Goal: Task Accomplishment & Management: Use online tool/utility

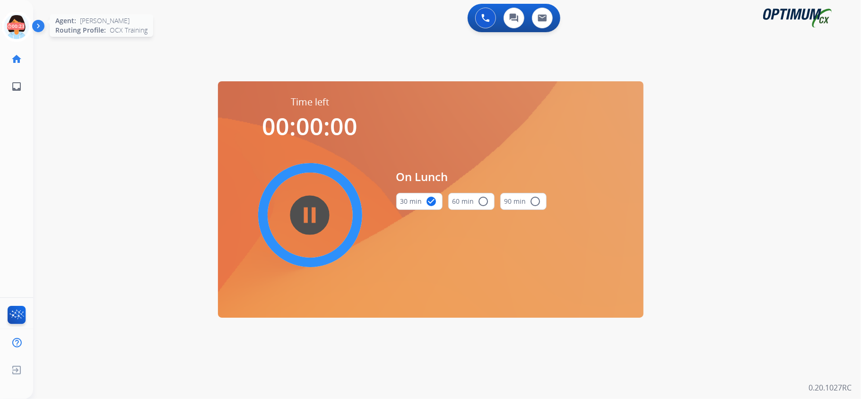
drag, startPoint x: 0, startPoint y: 17, endPoint x: 13, endPoint y: 21, distance: 13.8
click at [2, 19] on div "[PERSON_NAME] Edit Avatar 00:23 Agent: [PERSON_NAME] Profile: OCX Training" at bounding box center [16, 26] width 33 height 30
click at [13, 21] on icon at bounding box center [16, 26] width 31 height 31
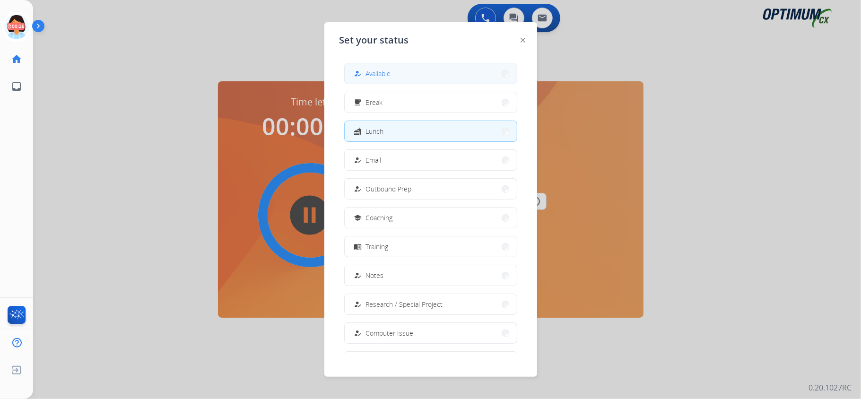
click at [439, 78] on button "how_to_reg Available" at bounding box center [431, 73] width 172 height 20
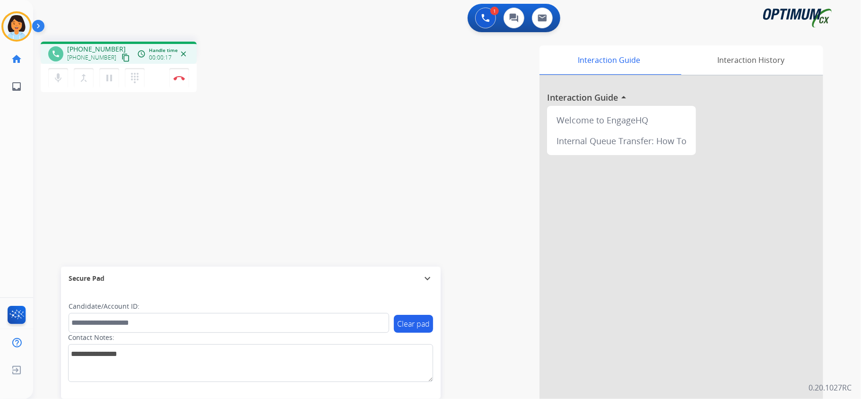
click at [122, 57] on mat-icon "content_copy" at bounding box center [126, 57] width 9 height 9
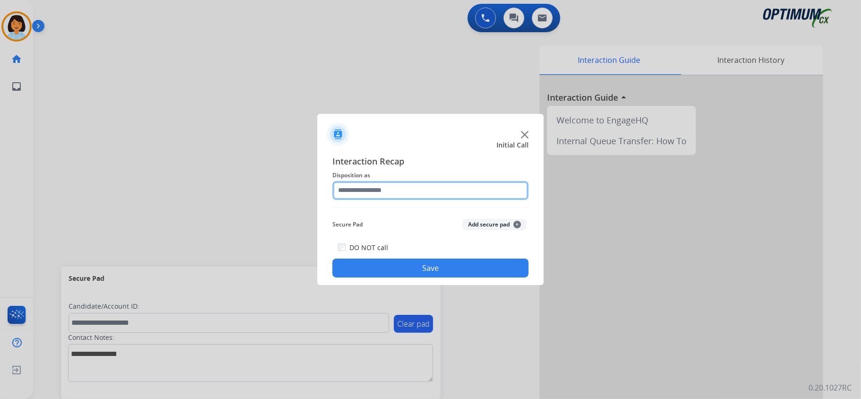
click at [374, 185] on input "text" at bounding box center [430, 190] width 196 height 19
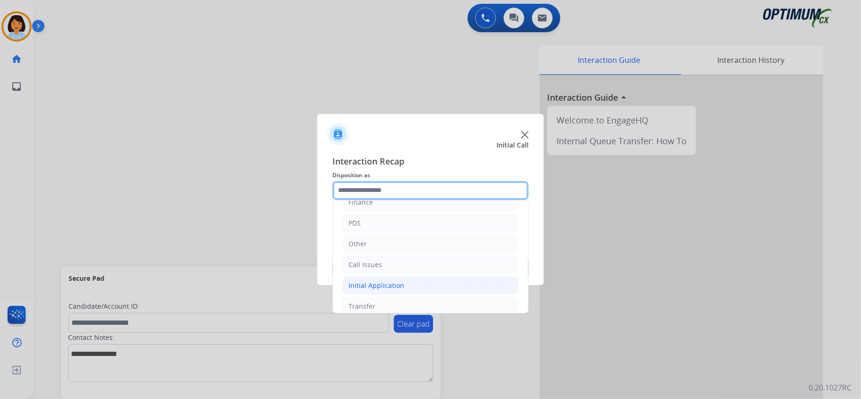
scroll to position [67, 0]
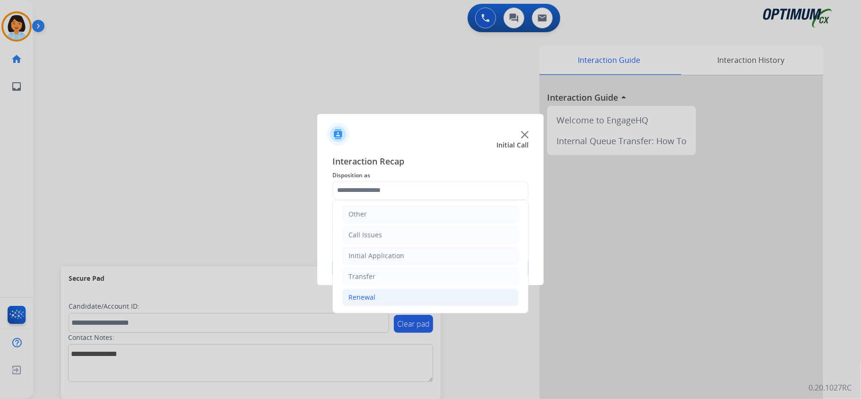
click at [368, 296] on div "Renewal" at bounding box center [361, 297] width 27 height 9
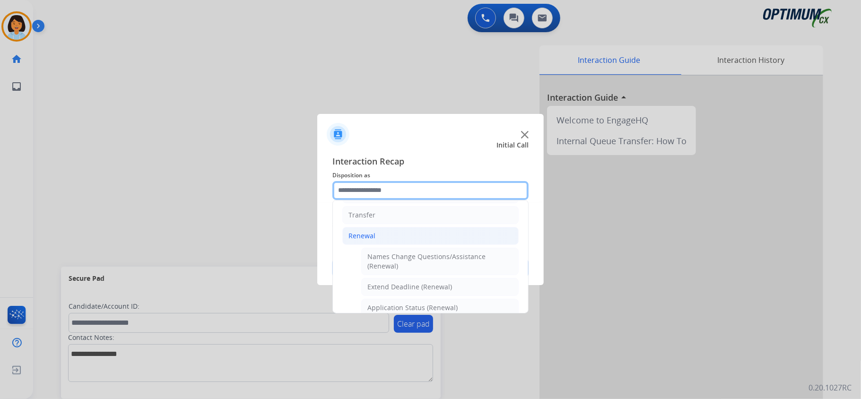
scroll to position [193, 0]
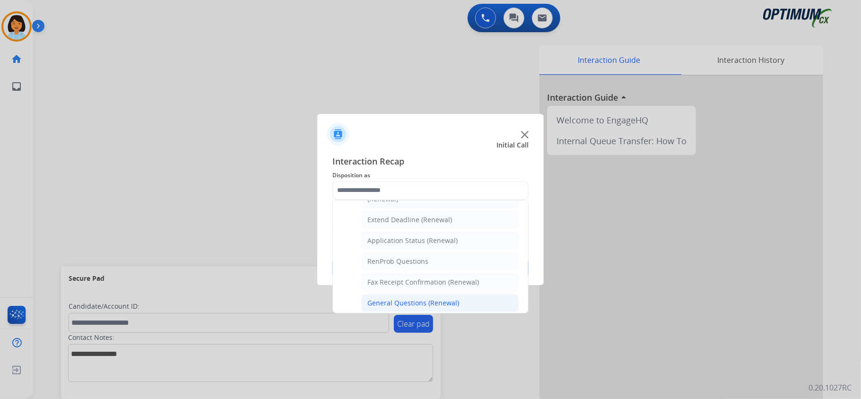
click at [407, 304] on div "General Questions (Renewal)" at bounding box center [413, 302] width 92 height 9
type input "**********"
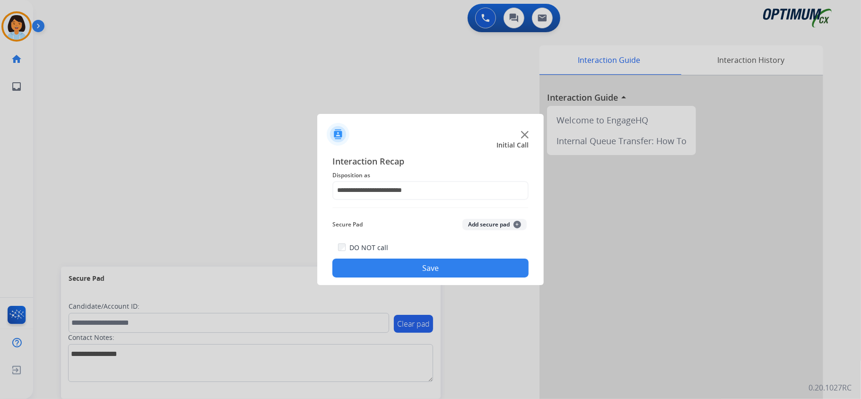
click at [403, 273] on button "Save" at bounding box center [430, 268] width 196 height 19
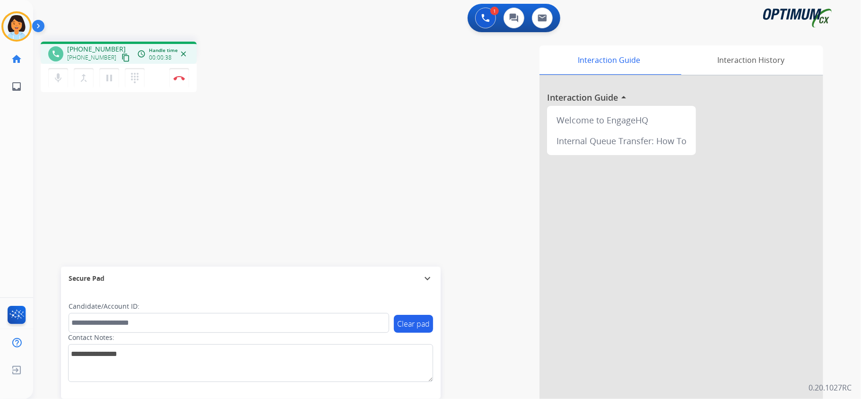
click at [122, 57] on mat-icon "content_copy" at bounding box center [126, 57] width 9 height 9
click at [122, 58] on mat-icon "content_copy" at bounding box center [126, 57] width 9 height 9
click at [177, 77] on img at bounding box center [179, 78] width 11 height 5
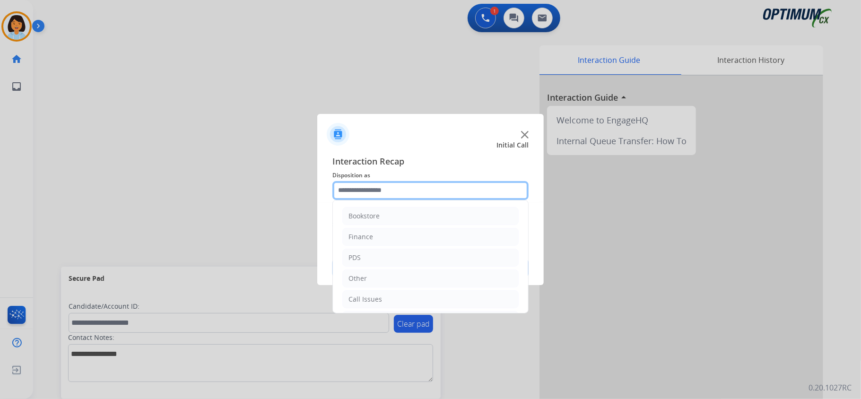
click at [478, 188] on input "text" at bounding box center [430, 190] width 196 height 19
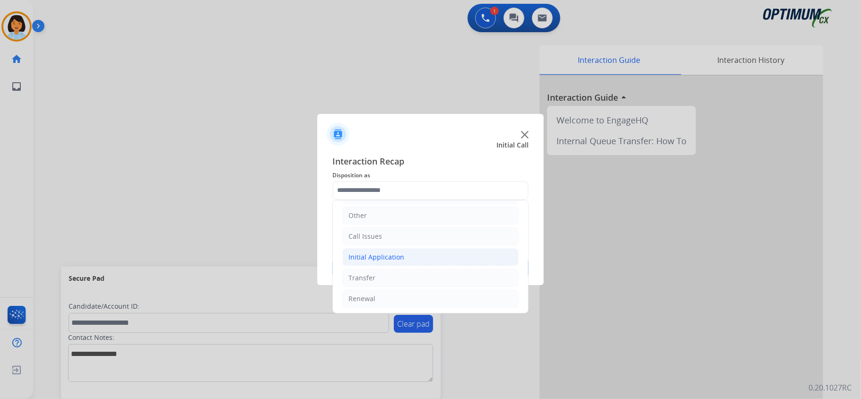
click at [411, 255] on li "Initial Application" at bounding box center [430, 257] width 176 height 18
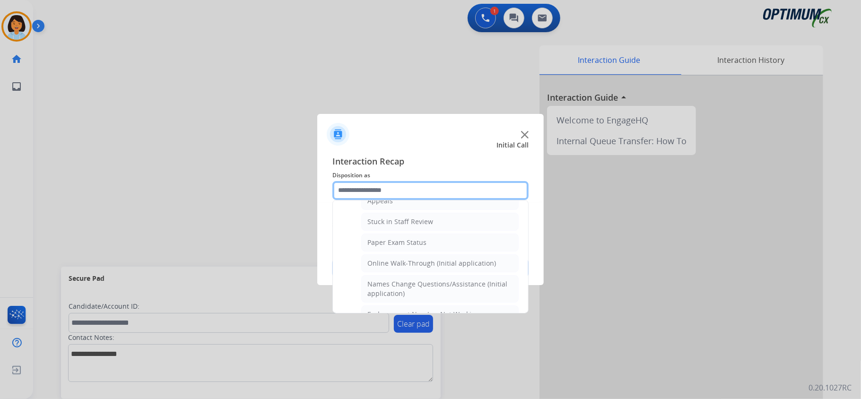
scroll to position [189, 0]
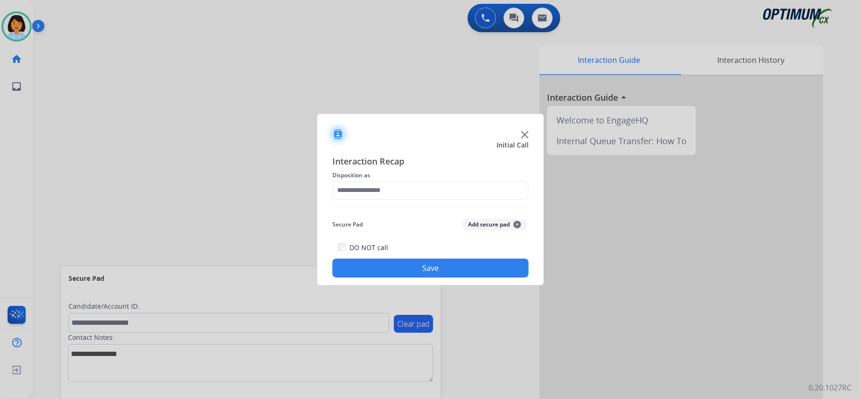
click at [242, 162] on div at bounding box center [430, 199] width 861 height 399
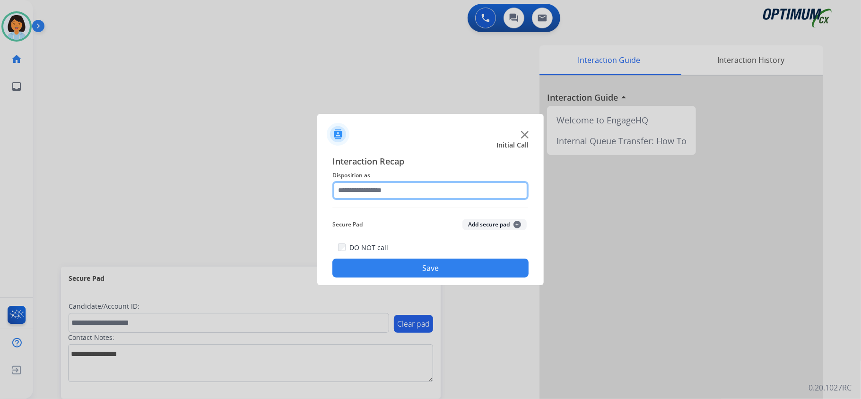
click at [400, 186] on input "text" at bounding box center [430, 190] width 196 height 19
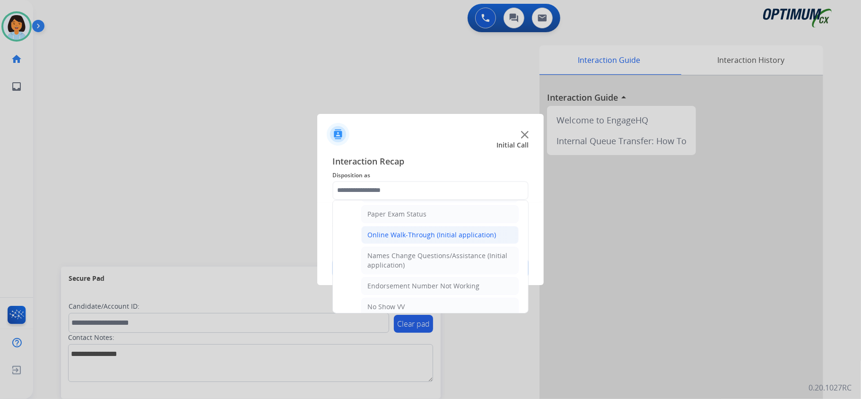
click at [424, 244] on li "Online Walk-Through (Initial application)" at bounding box center [439, 235] width 157 height 18
type input "**********"
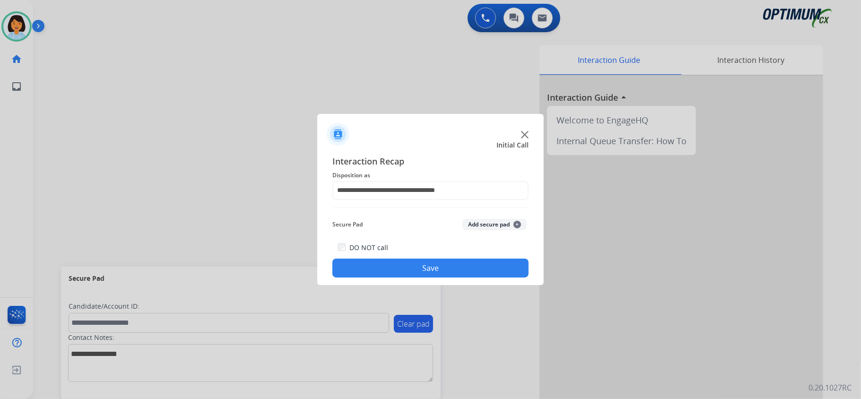
click at [427, 260] on button "Save" at bounding box center [430, 268] width 196 height 19
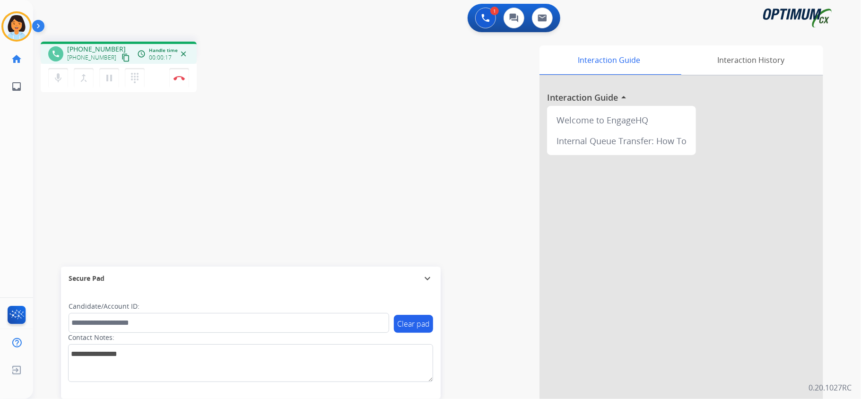
click at [122, 54] on mat-icon "content_copy" at bounding box center [126, 57] width 9 height 9
click at [181, 73] on button "Disconnect" at bounding box center [179, 78] width 20 height 20
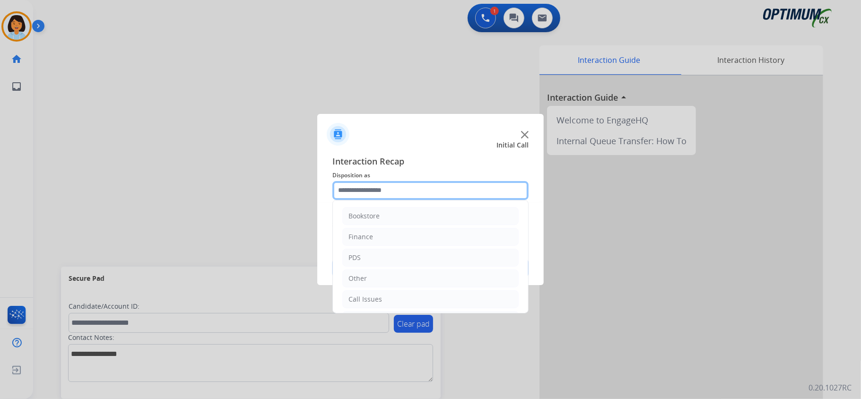
click at [430, 186] on input "text" at bounding box center [430, 190] width 196 height 19
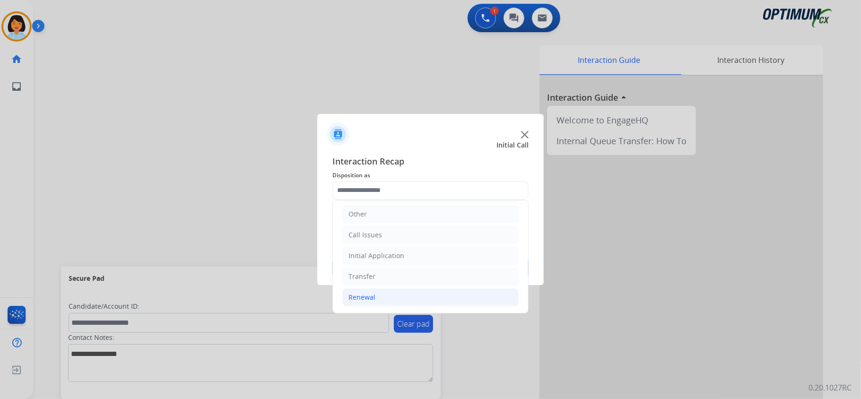
click at [397, 294] on li "Renewal" at bounding box center [430, 297] width 176 height 18
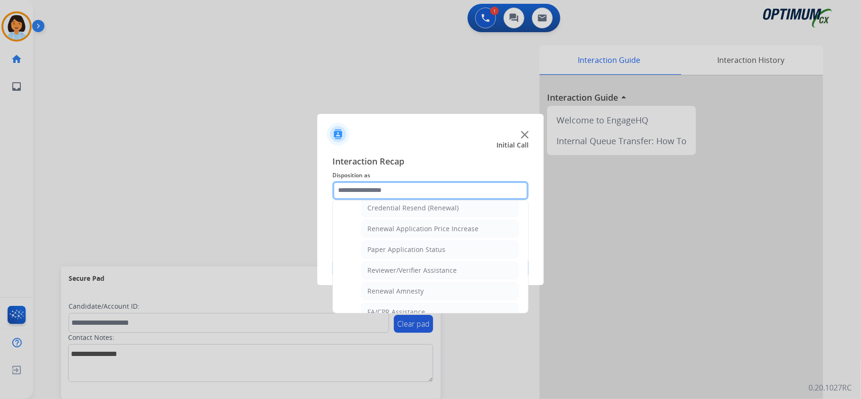
scroll to position [246, 0]
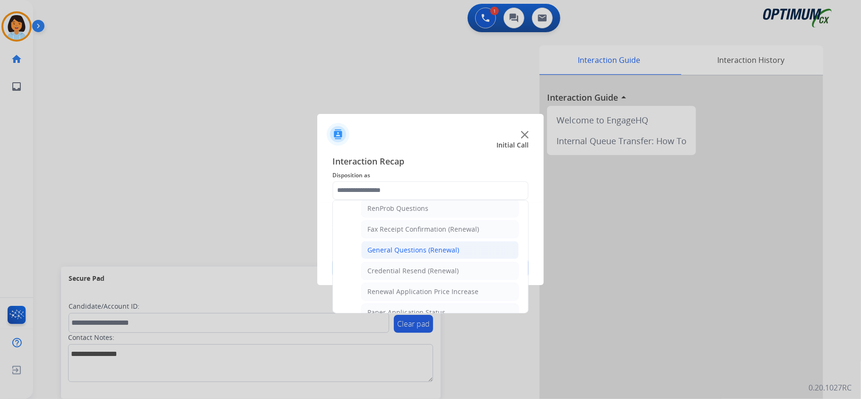
click at [400, 252] on div "General Questions (Renewal)" at bounding box center [413, 249] width 92 height 9
type input "**********"
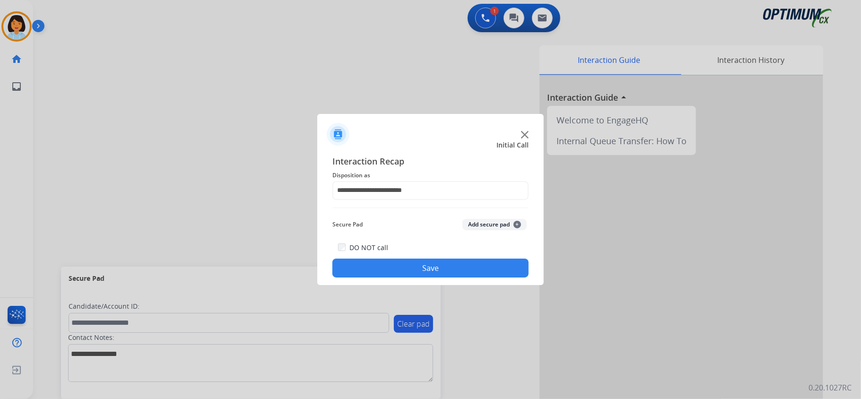
click at [401, 263] on button "Save" at bounding box center [430, 268] width 196 height 19
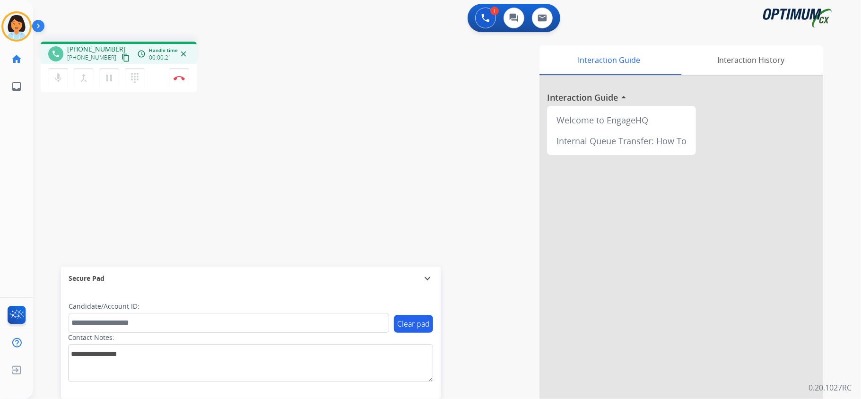
click at [122, 59] on mat-icon "content_copy" at bounding box center [126, 57] width 9 height 9
click at [180, 80] on button "Disconnect" at bounding box center [179, 78] width 20 height 20
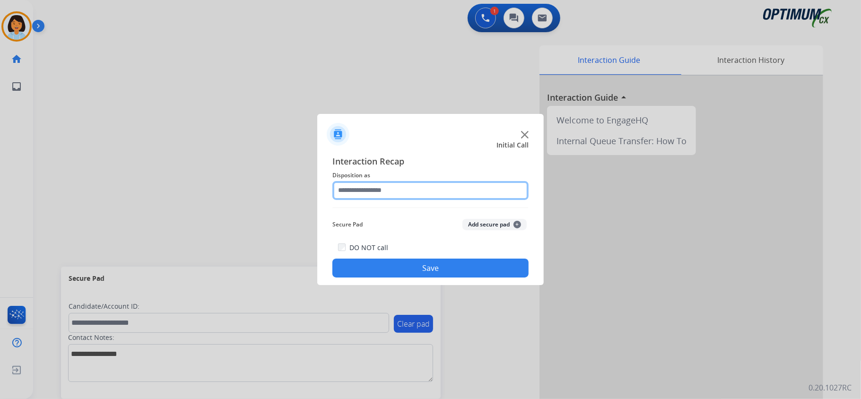
click at [405, 193] on input "text" at bounding box center [430, 190] width 196 height 19
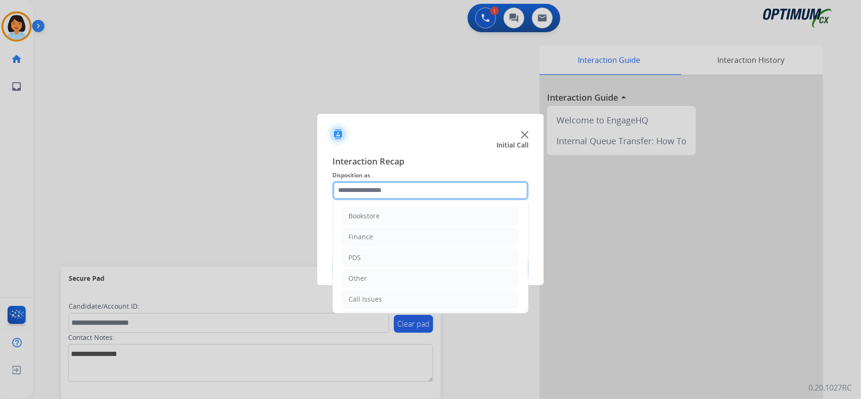
scroll to position [63, 0]
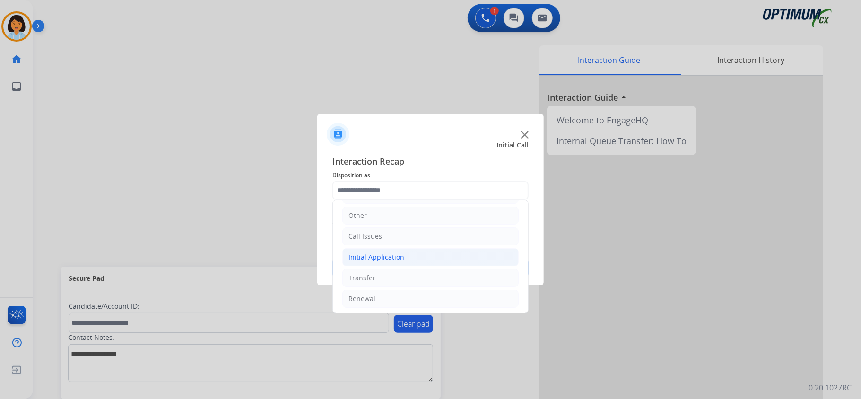
click at [415, 255] on li "Initial Application" at bounding box center [430, 257] width 176 height 18
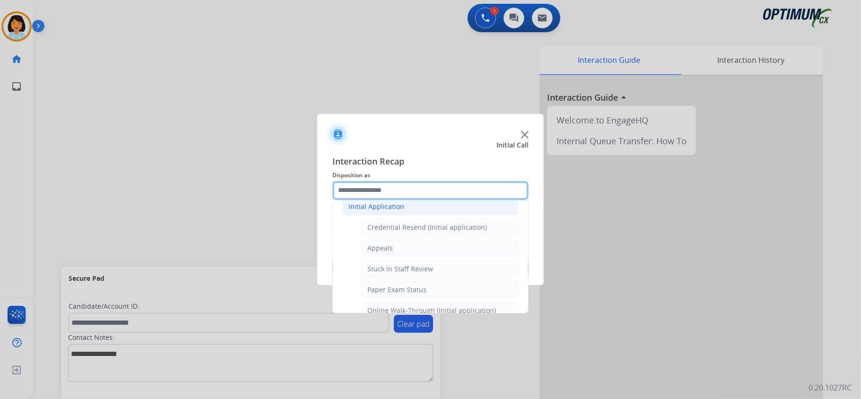
scroll to position [126, 0]
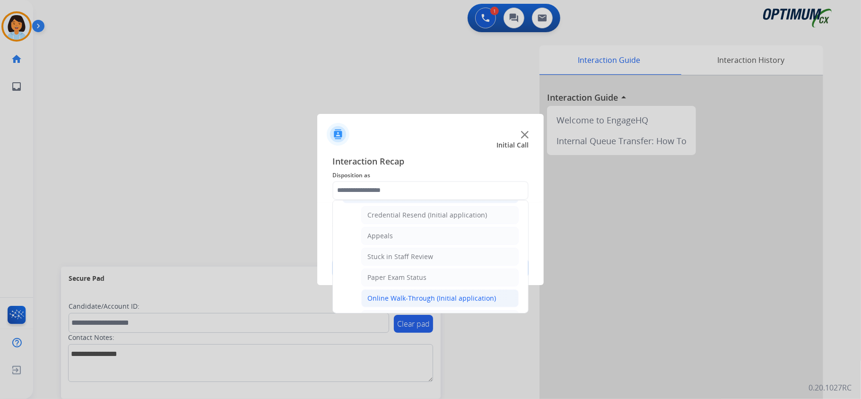
click at [451, 300] on div "Online Walk-Through (Initial application)" at bounding box center [431, 298] width 129 height 9
type input "**********"
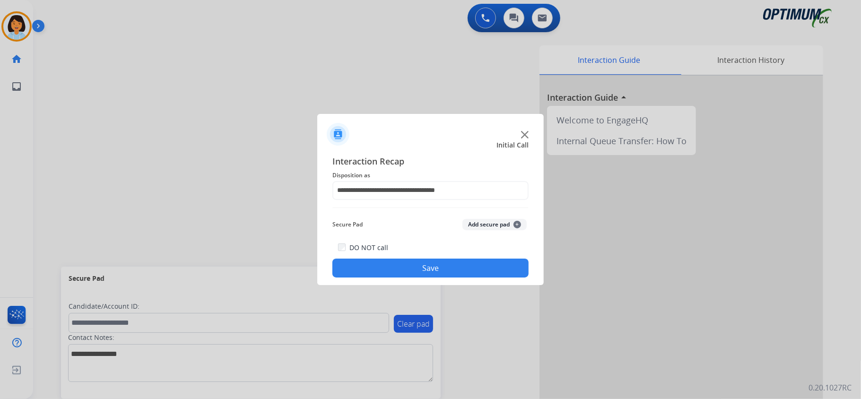
click at [426, 268] on button "Save" at bounding box center [430, 268] width 196 height 19
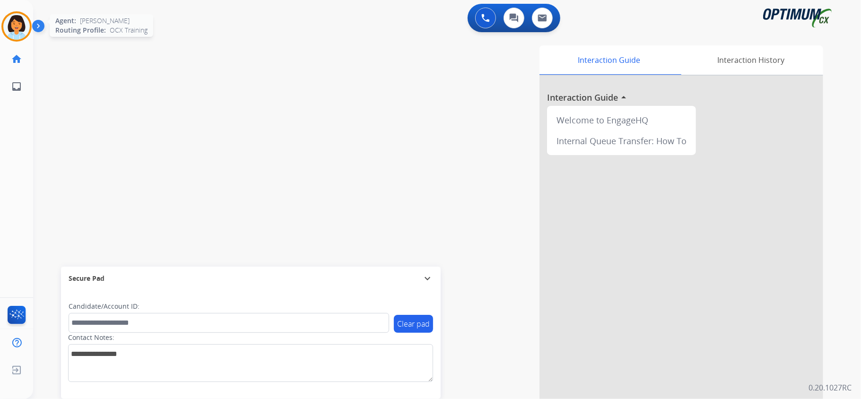
click at [17, 29] on img at bounding box center [16, 26] width 26 height 26
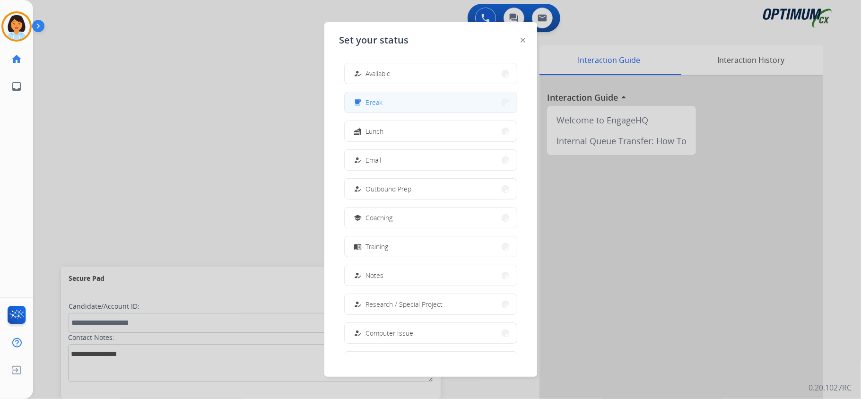
click at [383, 95] on button "free_breakfast Break" at bounding box center [431, 102] width 172 height 20
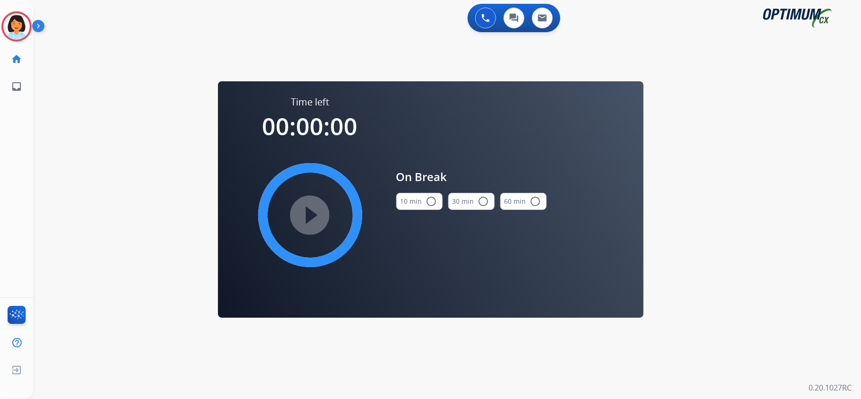
click at [415, 199] on button "10 min radio_button_unchecked" at bounding box center [419, 201] width 46 height 17
click at [309, 219] on mat-icon "play_circle_filled" at bounding box center [309, 214] width 11 height 11
click at [22, 28] on icon at bounding box center [16, 26] width 31 height 31
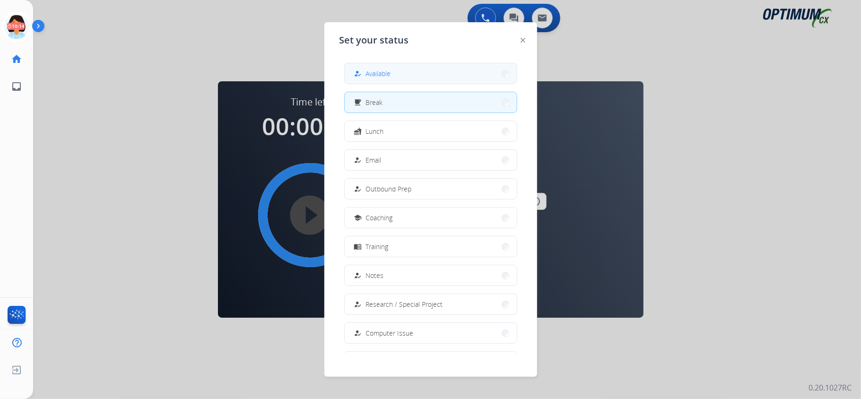
click at [491, 78] on button "how_to_reg Available" at bounding box center [431, 73] width 172 height 20
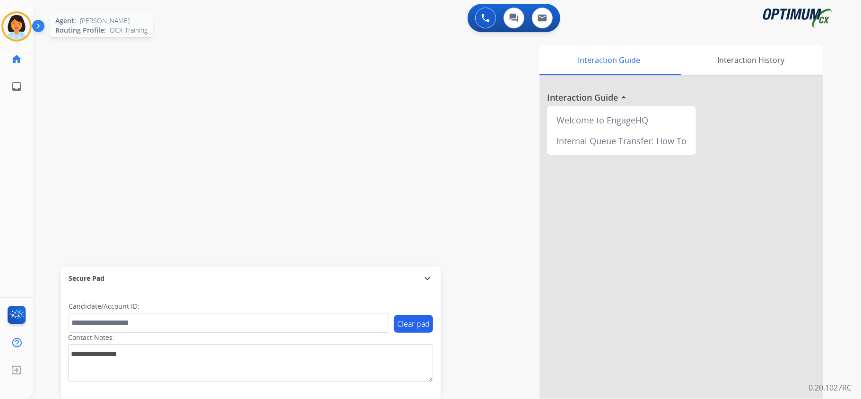
click at [12, 35] on img at bounding box center [16, 26] width 26 height 26
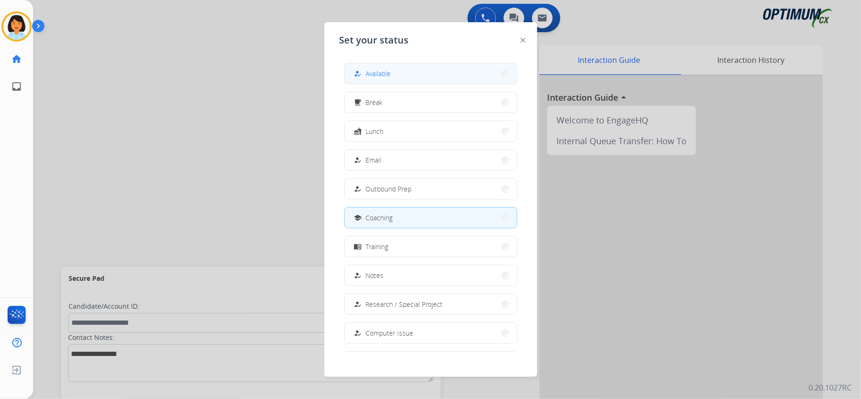
click at [383, 63] on button "how_to_reg Available" at bounding box center [431, 73] width 172 height 20
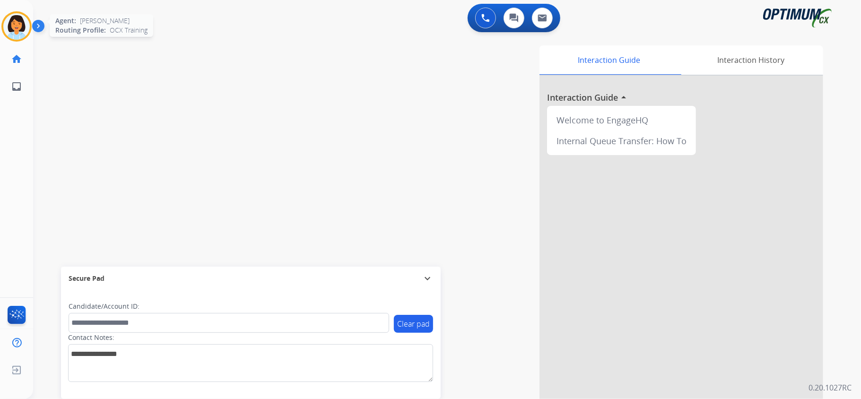
click at [17, 19] on img at bounding box center [16, 26] width 26 height 26
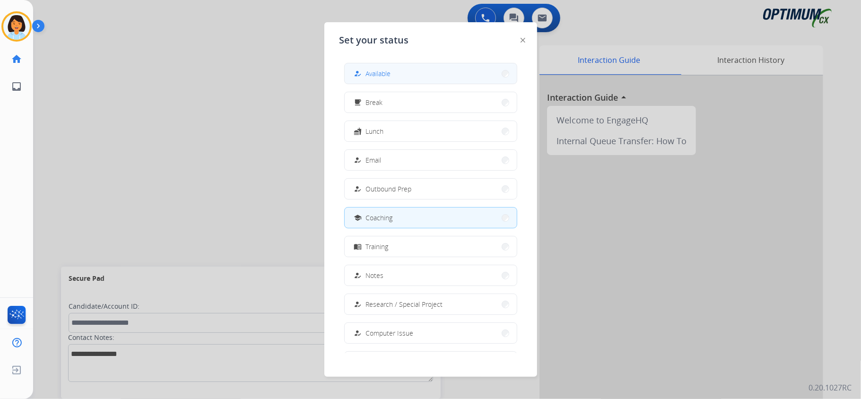
click at [494, 78] on button "how_to_reg Available" at bounding box center [431, 73] width 172 height 20
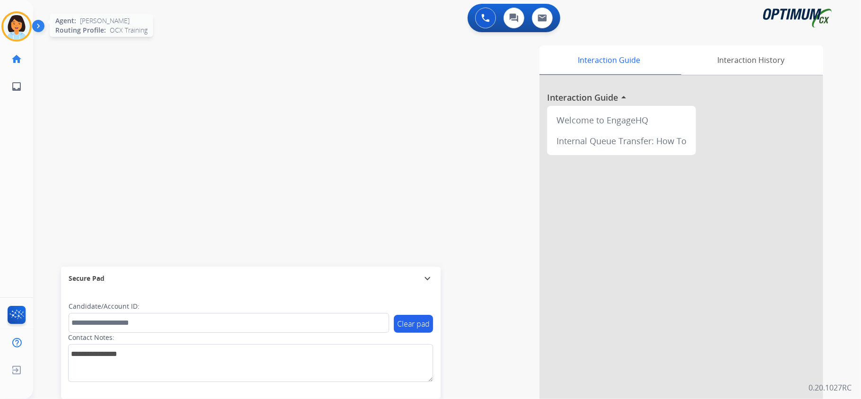
click at [19, 25] on img at bounding box center [16, 26] width 26 height 26
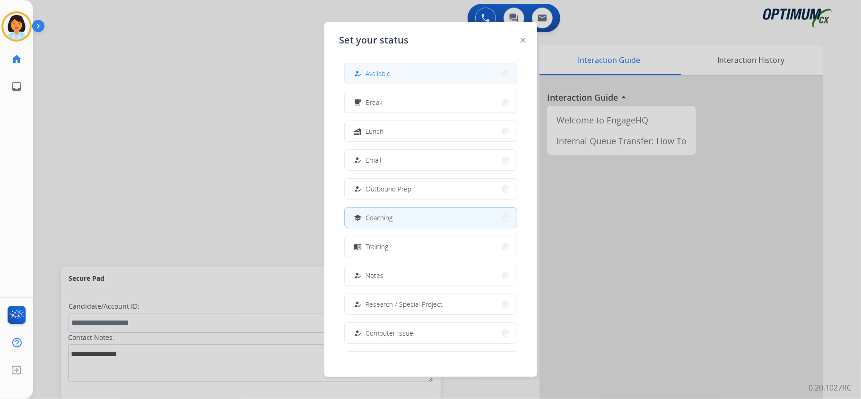
click at [400, 76] on button "how_to_reg Available" at bounding box center [431, 73] width 172 height 20
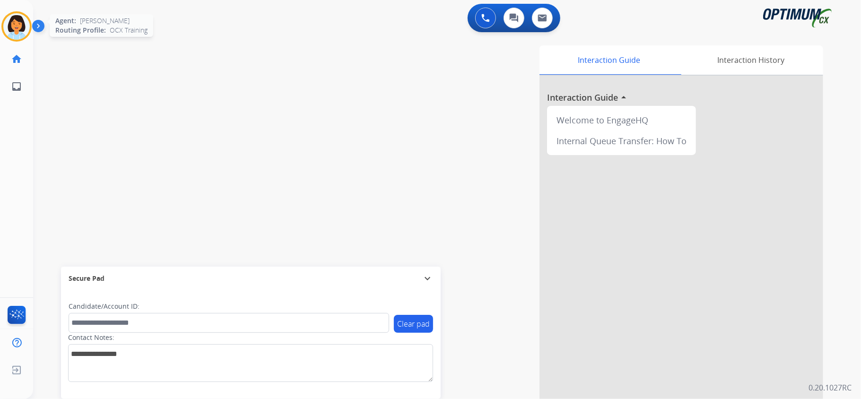
click at [23, 25] on img at bounding box center [16, 26] width 26 height 26
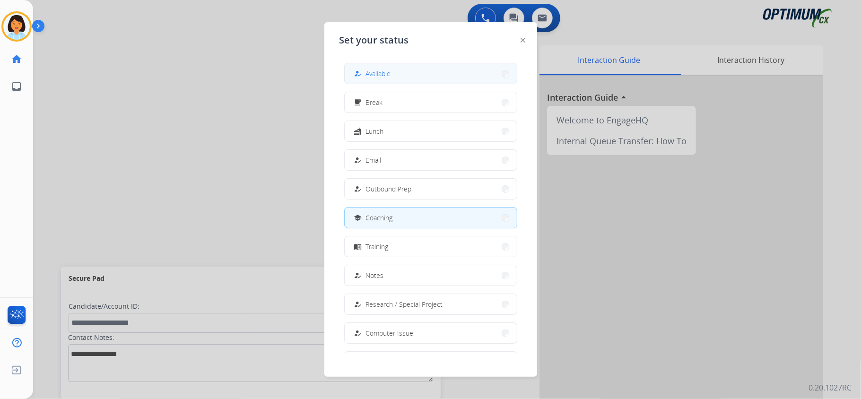
click at [487, 76] on button "how_to_reg Available" at bounding box center [431, 73] width 172 height 20
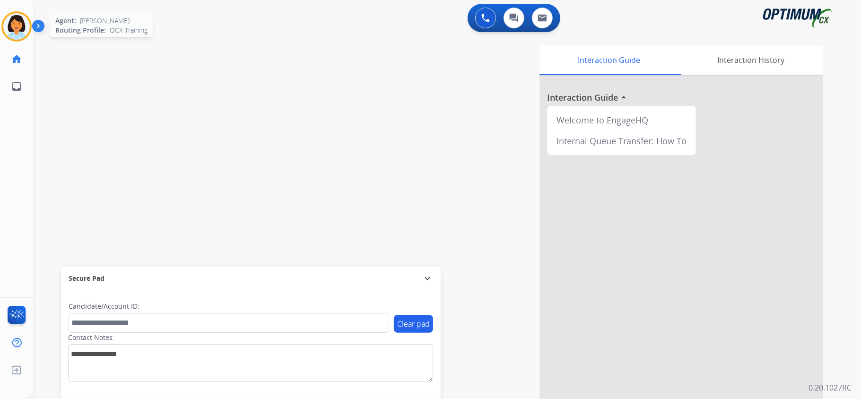
click at [17, 29] on img at bounding box center [16, 26] width 26 height 26
click at [12, 27] on img at bounding box center [16, 26] width 26 height 26
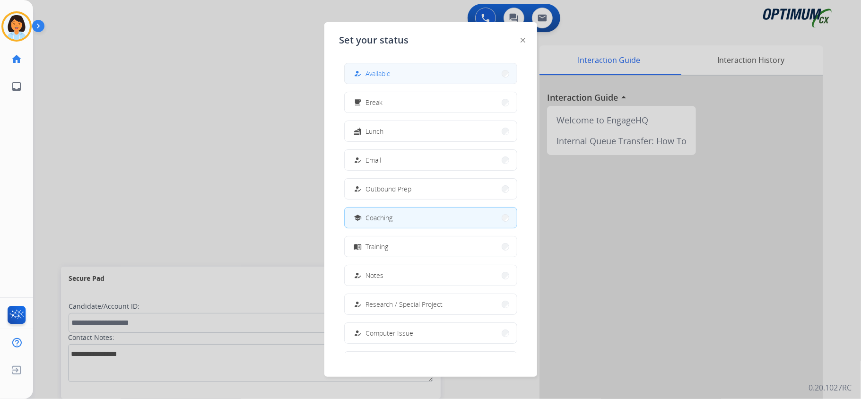
click at [381, 71] on span "Available" at bounding box center [378, 74] width 25 height 10
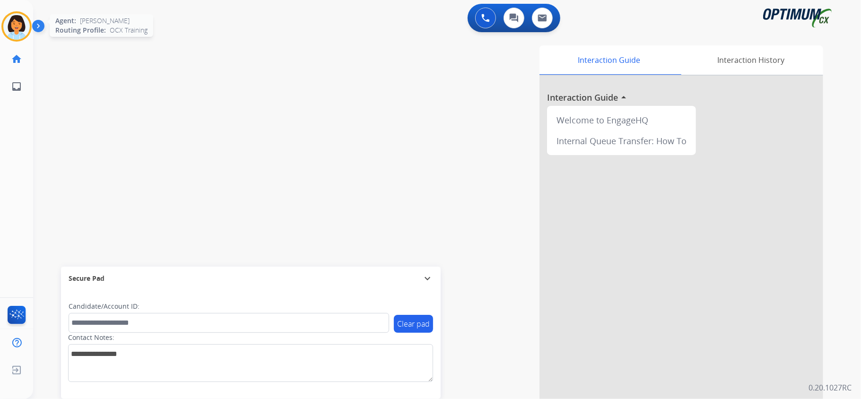
click at [14, 21] on img at bounding box center [16, 26] width 26 height 26
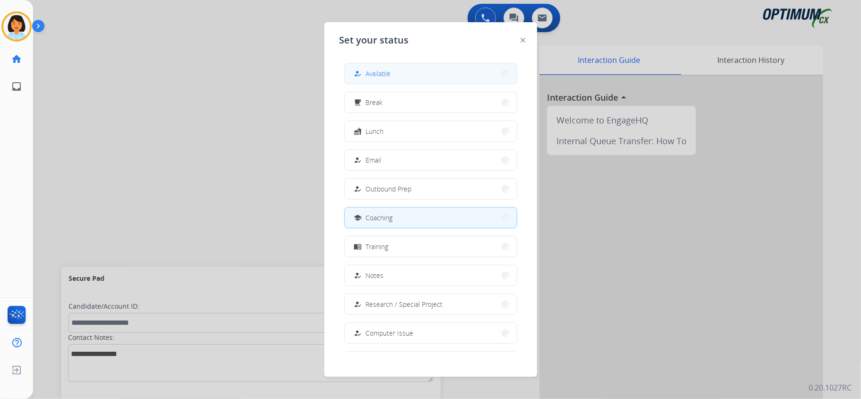
click at [455, 68] on button "how_to_reg Available" at bounding box center [431, 73] width 172 height 20
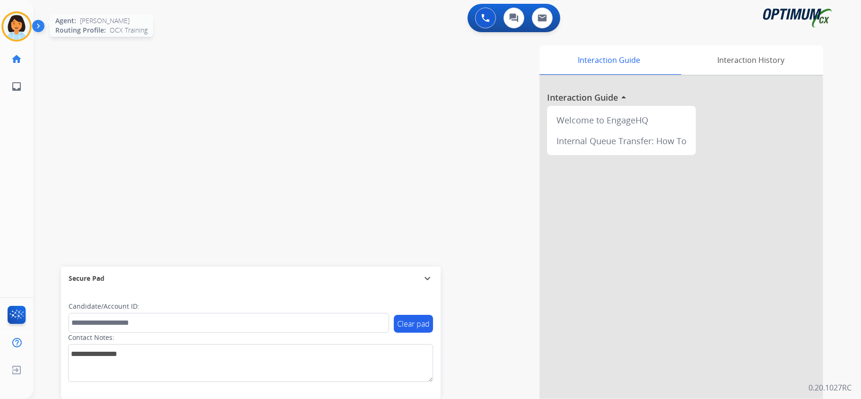
click at [12, 25] on img at bounding box center [16, 26] width 26 height 26
click at [22, 31] on img at bounding box center [16, 26] width 26 height 26
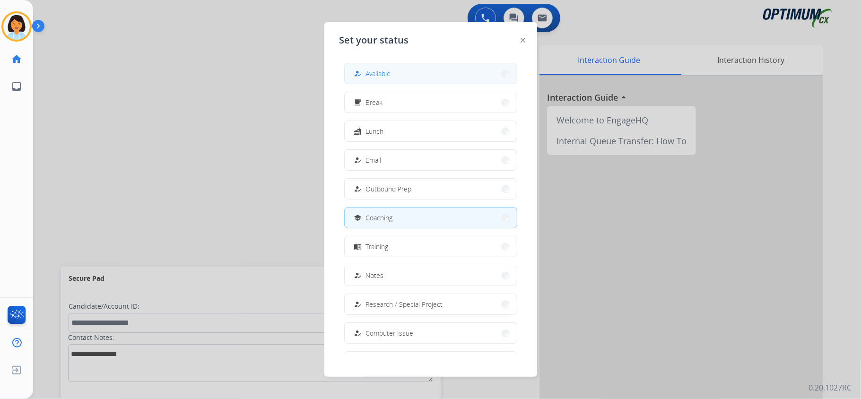
click at [494, 76] on button "how_to_reg Available" at bounding box center [431, 73] width 172 height 20
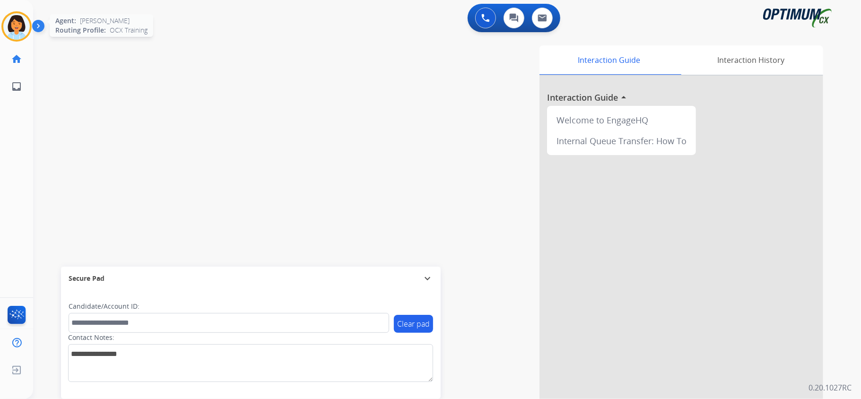
click at [25, 28] on img at bounding box center [16, 26] width 26 height 26
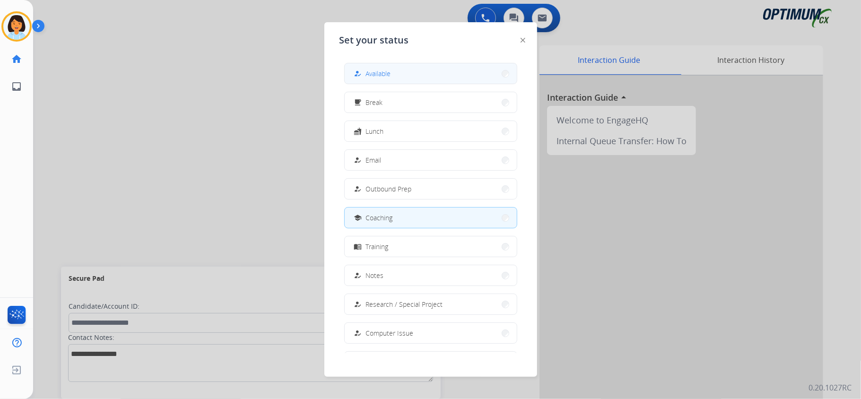
click at [496, 78] on button "how_to_reg Available" at bounding box center [431, 73] width 172 height 20
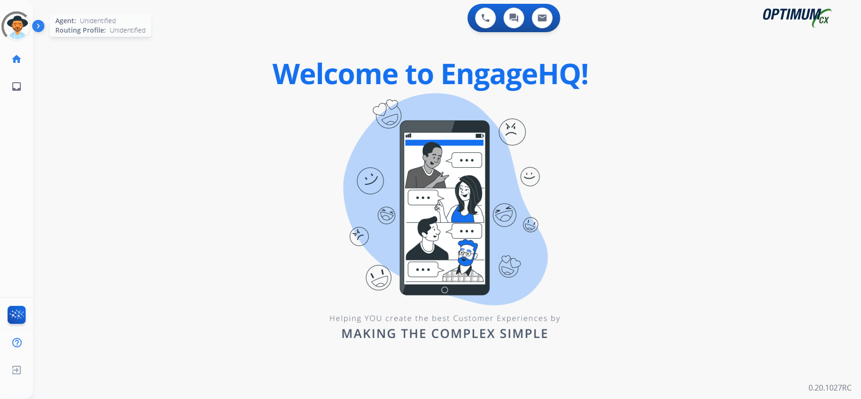
click at [18, 25] on div at bounding box center [16, 26] width 30 height 30
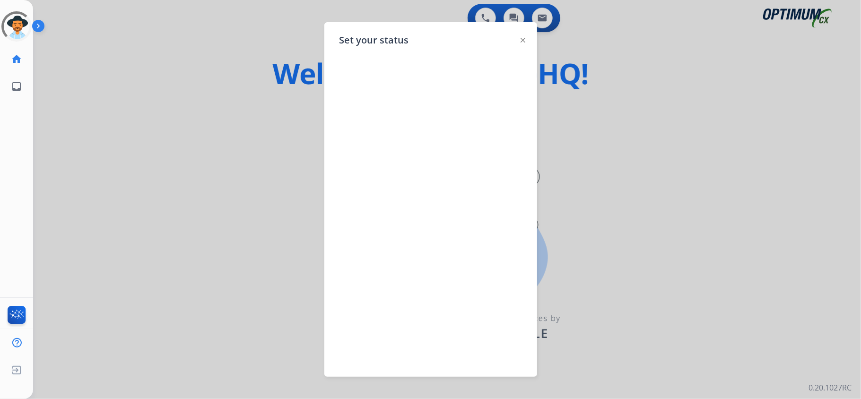
click at [522, 38] on img at bounding box center [523, 40] width 5 height 5
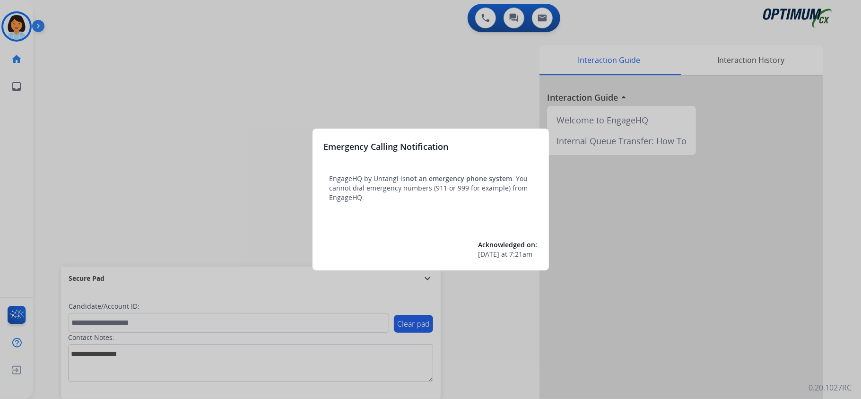
click at [12, 26] on div at bounding box center [430, 199] width 861 height 399
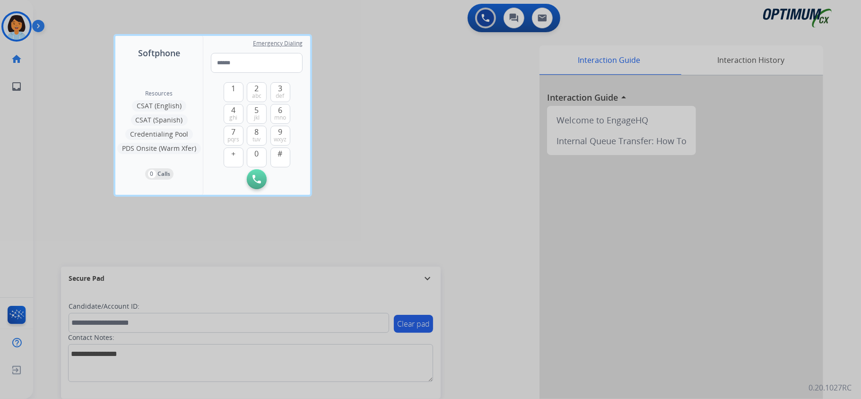
click at [19, 25] on div at bounding box center [430, 199] width 861 height 399
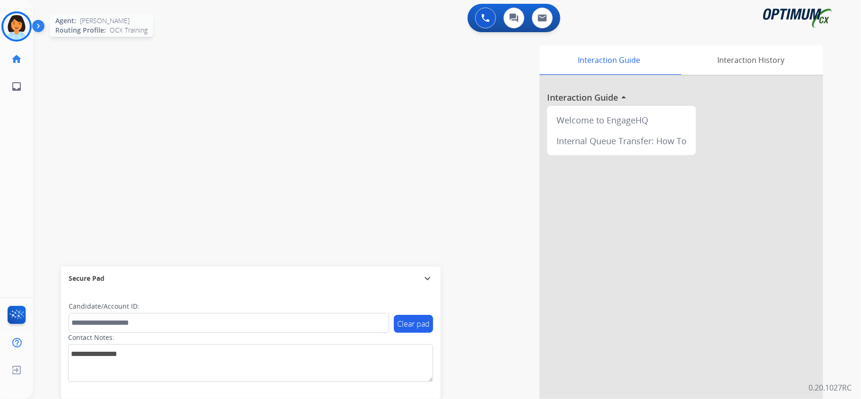
click at [8, 17] on img at bounding box center [16, 26] width 26 height 26
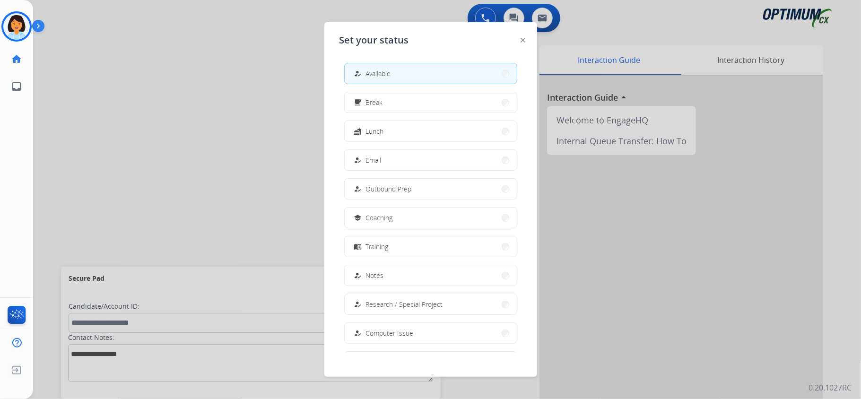
click at [396, 75] on button "how_to_reg Available" at bounding box center [431, 73] width 172 height 20
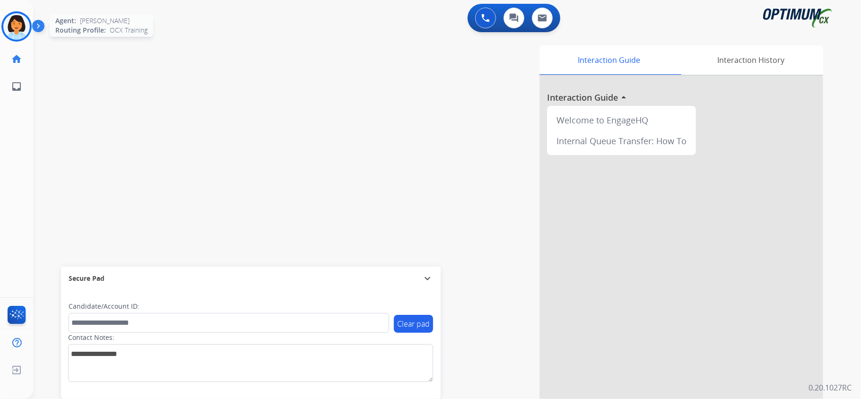
click at [6, 31] on img at bounding box center [16, 26] width 26 height 26
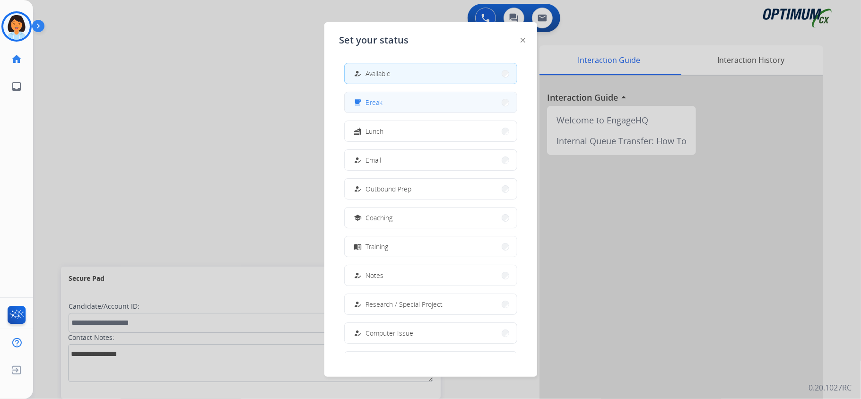
click at [435, 97] on button "free_breakfast Break" at bounding box center [431, 102] width 172 height 20
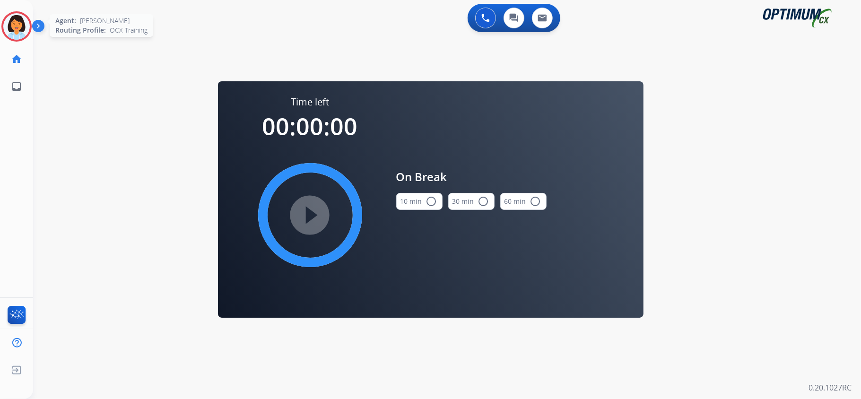
click at [13, 21] on img at bounding box center [16, 26] width 26 height 26
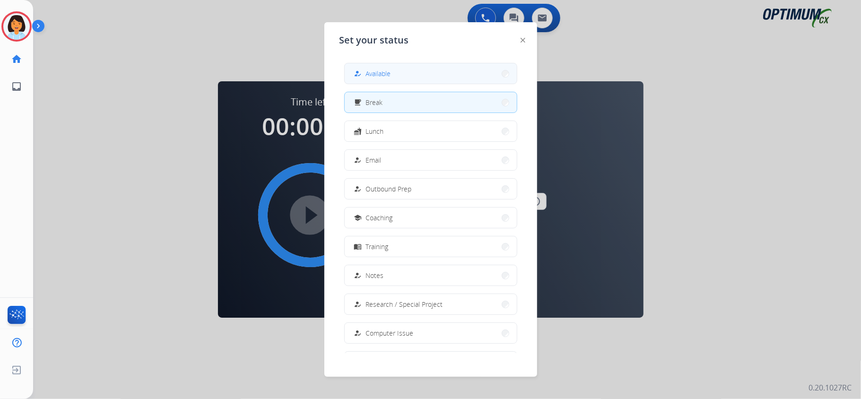
click at [462, 77] on button "how_to_reg Available" at bounding box center [431, 73] width 172 height 20
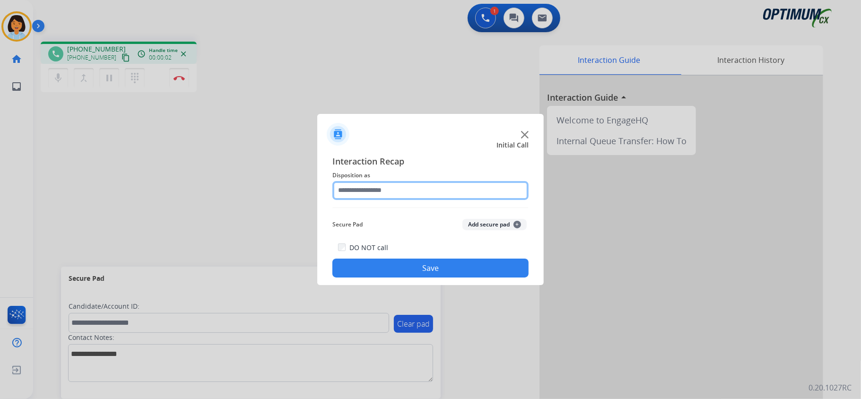
click at [434, 189] on input "text" at bounding box center [430, 190] width 196 height 19
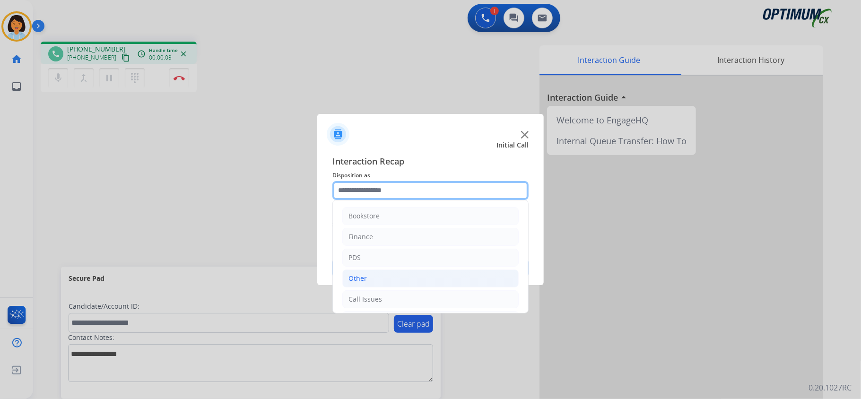
scroll to position [63, 0]
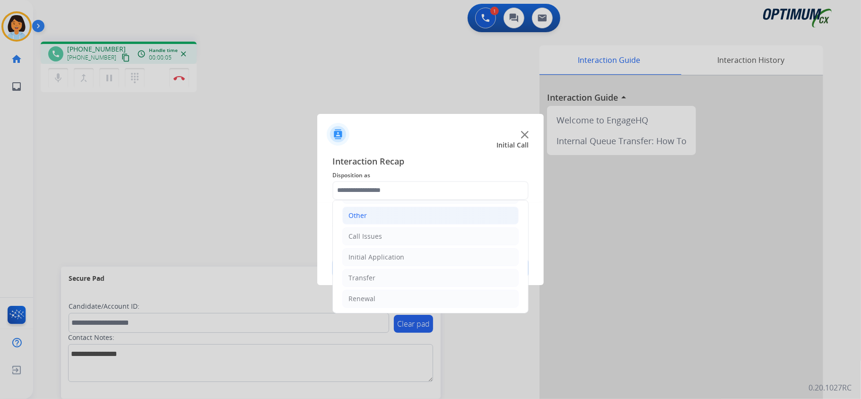
click at [377, 215] on li "Other" at bounding box center [430, 216] width 176 height 18
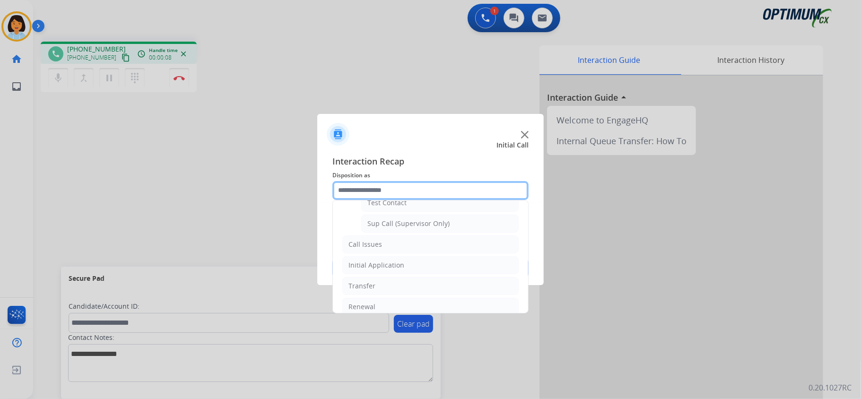
scroll to position [235, 0]
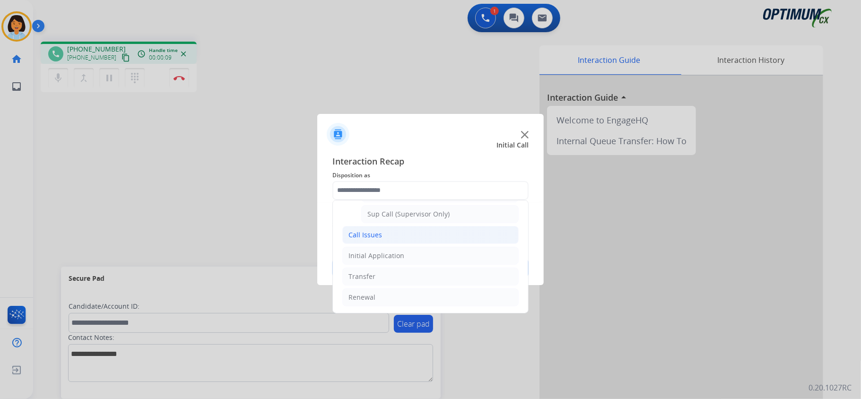
click at [384, 232] on li "Call Issues" at bounding box center [430, 235] width 176 height 18
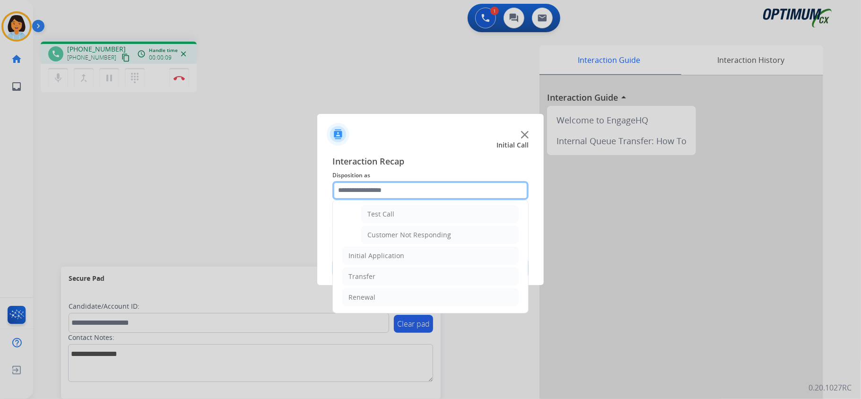
scroll to position [173, 0]
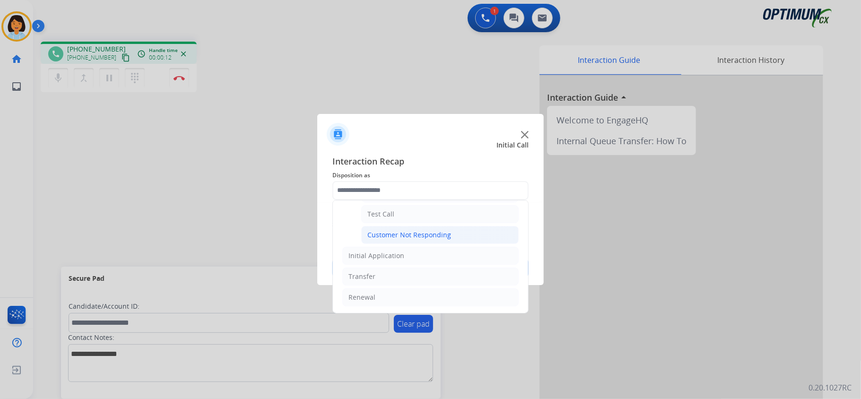
click at [401, 234] on div "Customer Not Responding" at bounding box center [409, 234] width 84 height 9
type input "**********"
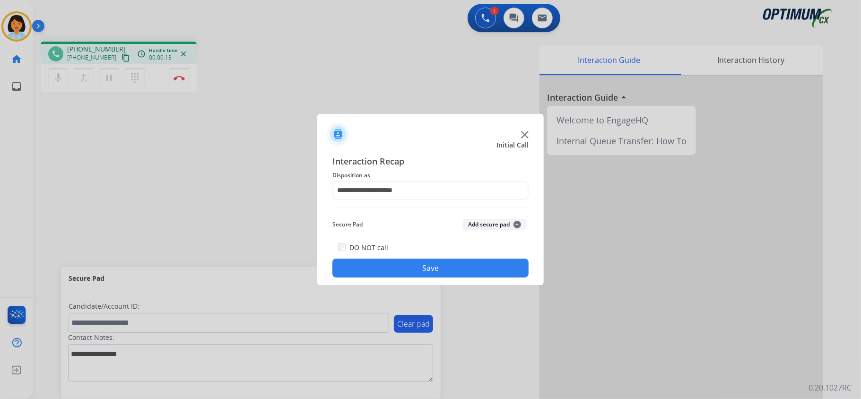
click at [449, 275] on button "Save" at bounding box center [430, 268] width 196 height 19
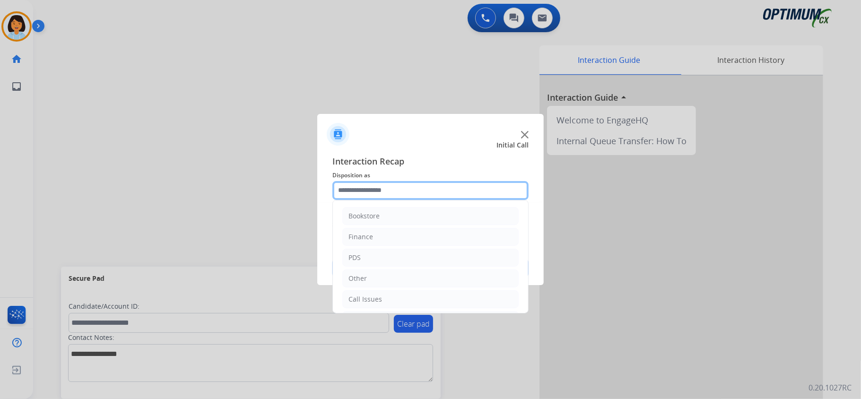
click at [391, 192] on input "text" at bounding box center [430, 190] width 196 height 19
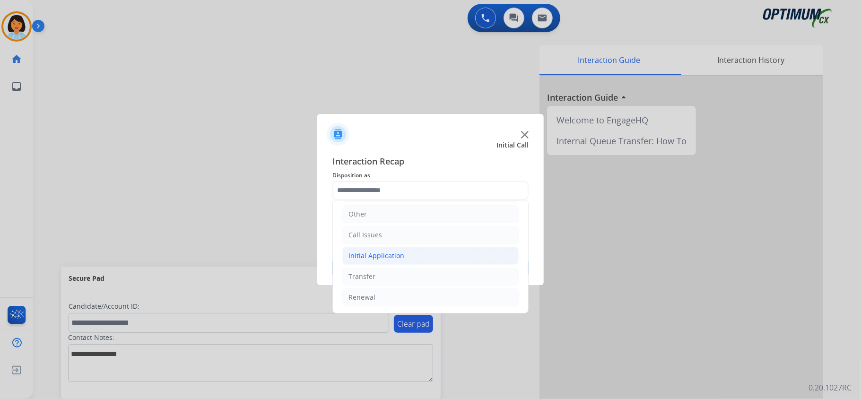
click at [393, 253] on div "Initial Application" at bounding box center [376, 255] width 56 height 9
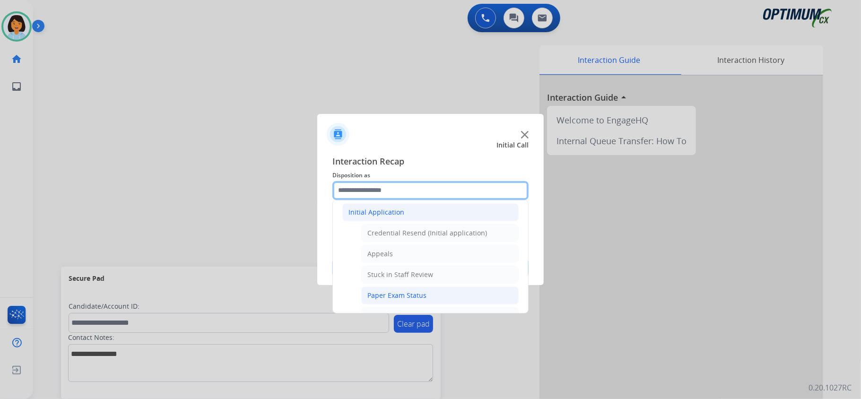
scroll to position [130, 0]
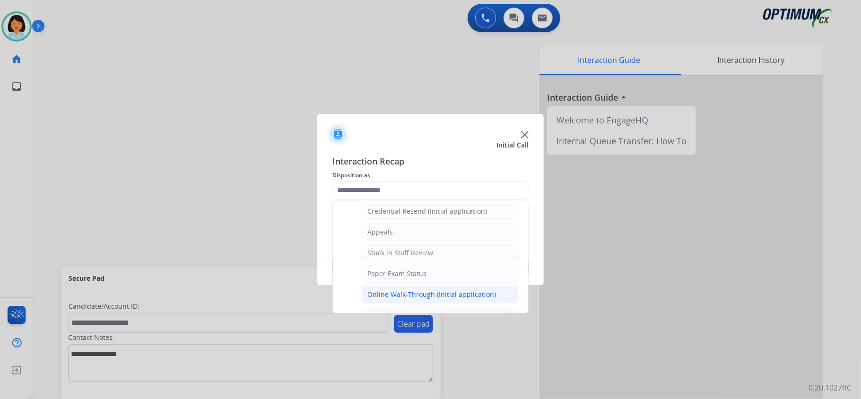
click at [424, 295] on div "Online Walk-Through (Initial application)" at bounding box center [431, 294] width 129 height 9
type input "**********"
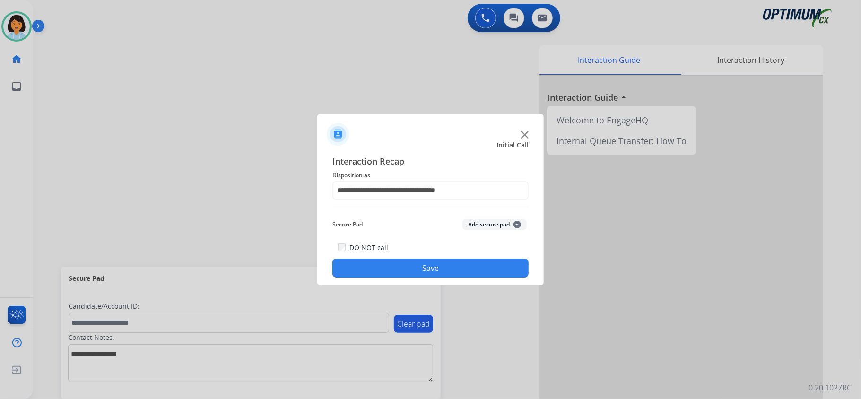
drag, startPoint x: 417, startPoint y: 275, endPoint x: 423, endPoint y: 273, distance: 6.4
click at [416, 275] on button "Save" at bounding box center [430, 268] width 196 height 19
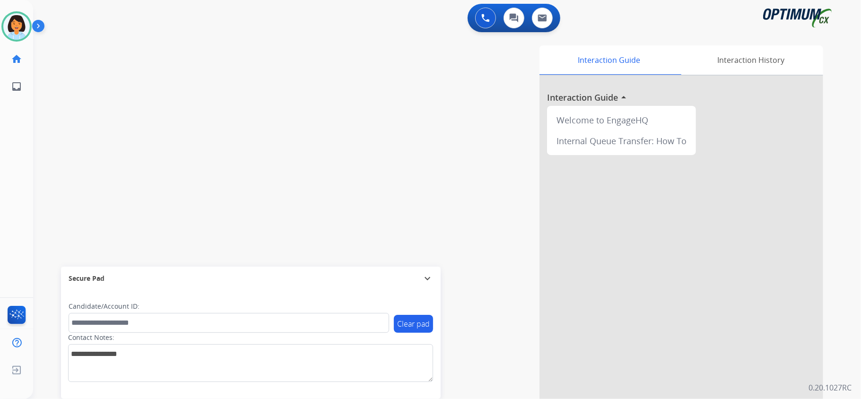
click at [231, 144] on div "swap_horiz Break voice bridge close_fullscreen Connect 3-Way Call merge_type Se…" at bounding box center [435, 231] width 805 height 394
click at [14, 33] on img at bounding box center [16, 26] width 26 height 26
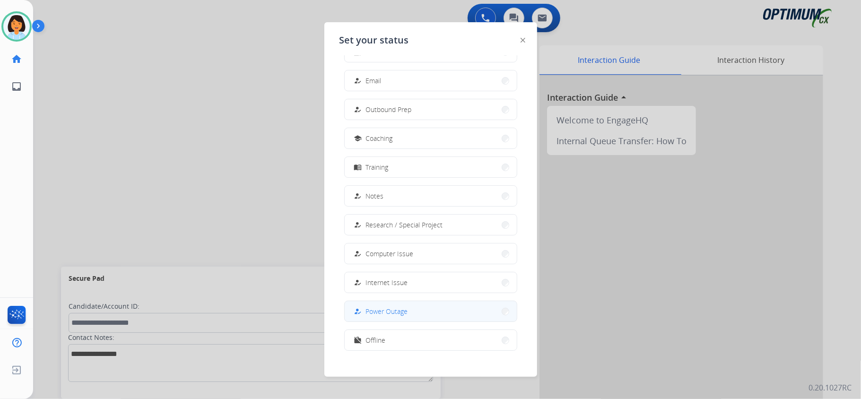
scroll to position [89, 0]
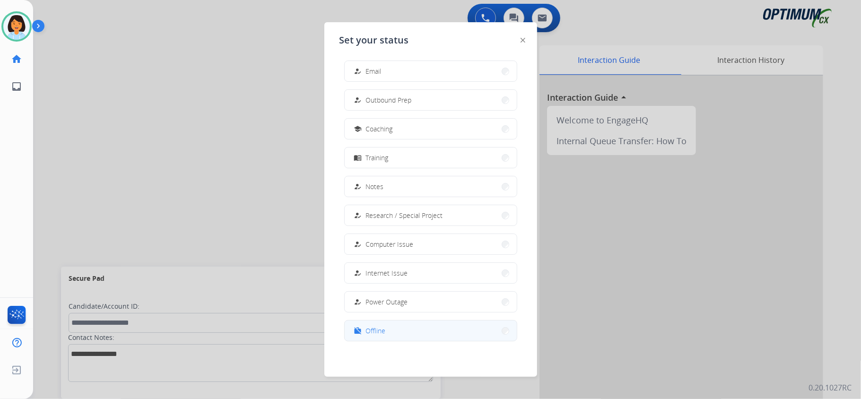
click at [407, 299] on button "work_off Offline" at bounding box center [431, 331] width 172 height 20
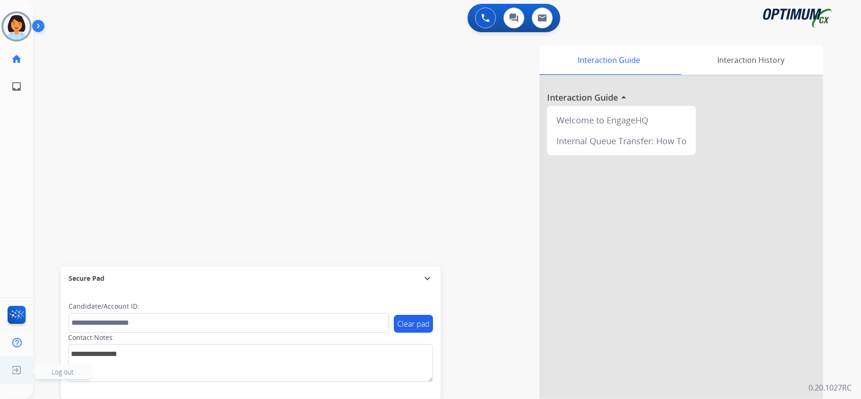
click at [21, 299] on img at bounding box center [16, 370] width 17 height 18
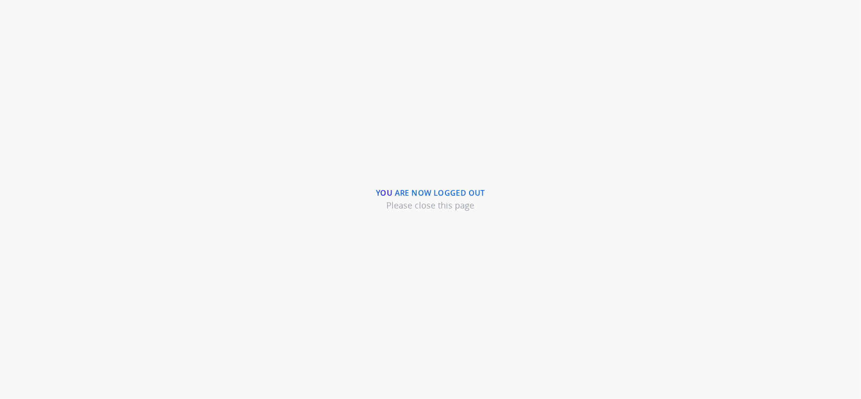
click at [6, 108] on div "You are now logged out Please close this page" at bounding box center [430, 199] width 861 height 399
